Goal: Use online tool/utility: Utilize a website feature to perform a specific function

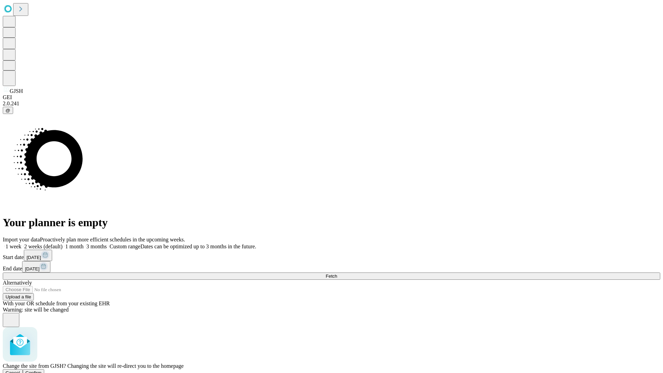
click at [42, 370] on span "Confirm" at bounding box center [34, 372] width 16 height 5
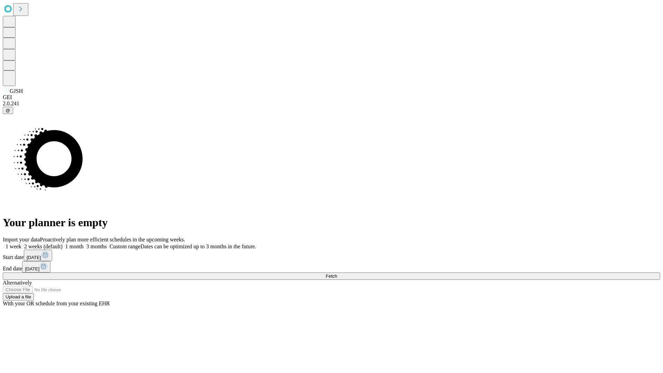
click at [21, 244] on label "1 week" at bounding box center [12, 247] width 19 height 6
click at [337, 274] on span "Fetch" at bounding box center [331, 276] width 11 height 5
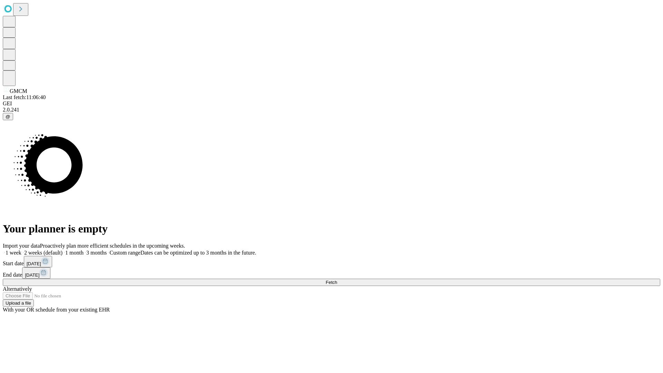
click at [21, 250] on label "1 week" at bounding box center [12, 253] width 19 height 6
click at [337, 280] on span "Fetch" at bounding box center [331, 282] width 11 height 5
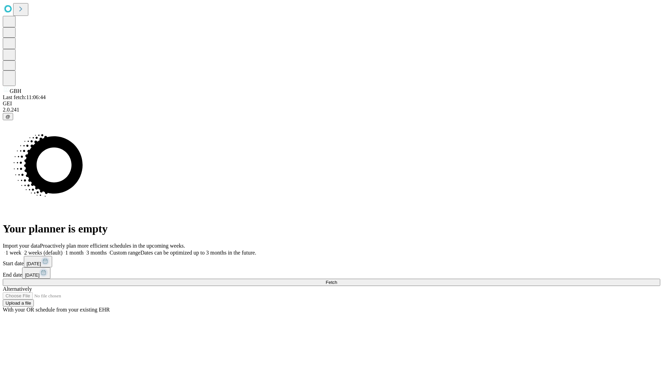
click at [21, 250] on label "1 week" at bounding box center [12, 253] width 19 height 6
click at [337, 280] on span "Fetch" at bounding box center [331, 282] width 11 height 5
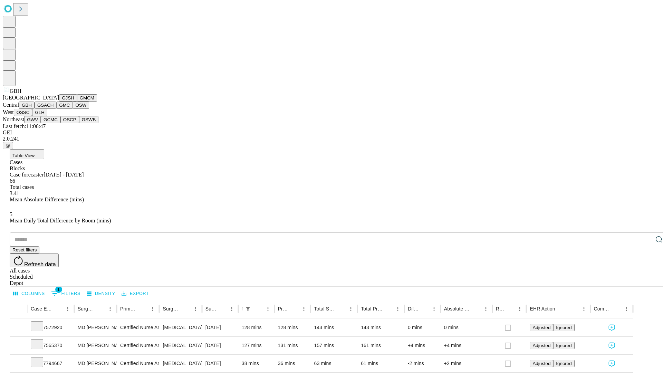
click at [54, 109] on button "GSACH" at bounding box center [46, 105] width 22 height 7
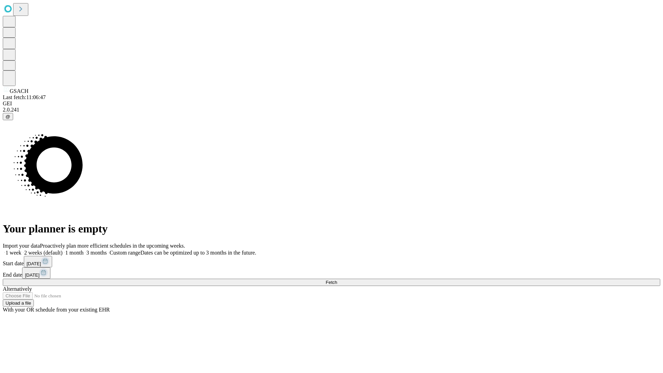
click at [21, 250] on label "1 week" at bounding box center [12, 253] width 19 height 6
click at [337, 280] on span "Fetch" at bounding box center [331, 282] width 11 height 5
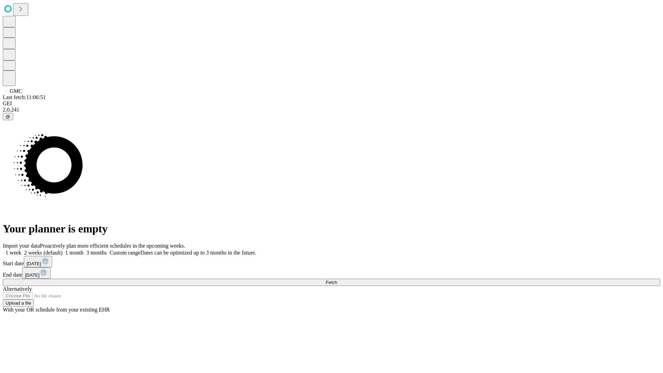
click at [21, 250] on label "1 week" at bounding box center [12, 253] width 19 height 6
click at [337, 280] on span "Fetch" at bounding box center [331, 282] width 11 height 5
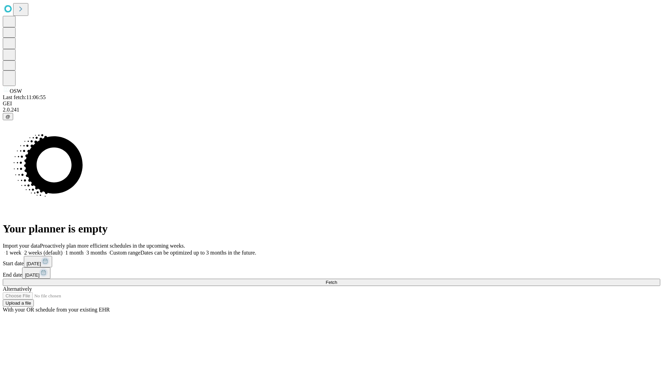
click at [21, 250] on label "1 week" at bounding box center [12, 253] width 19 height 6
click at [337, 280] on span "Fetch" at bounding box center [331, 282] width 11 height 5
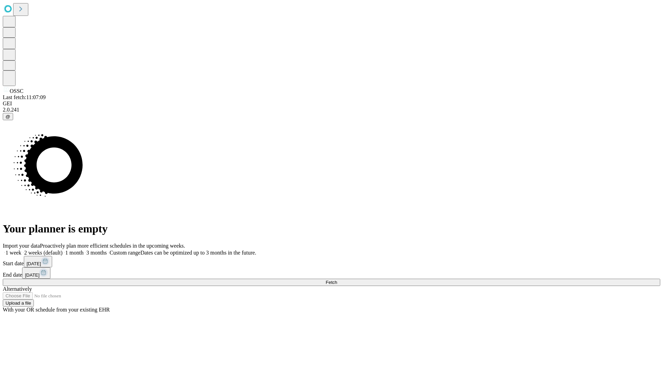
click at [21, 250] on label "1 week" at bounding box center [12, 253] width 19 height 6
click at [337, 280] on span "Fetch" at bounding box center [331, 282] width 11 height 5
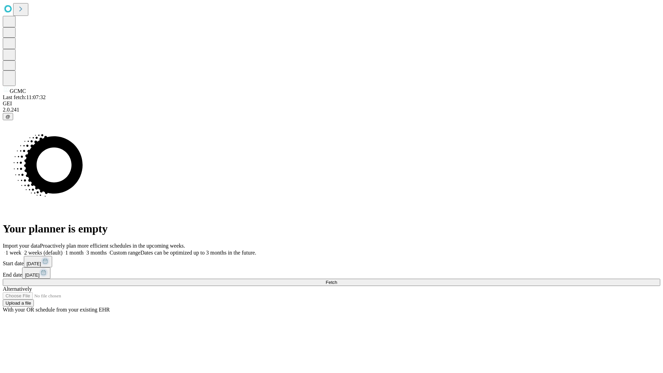
click at [21, 250] on label "1 week" at bounding box center [12, 253] width 19 height 6
click at [337, 280] on span "Fetch" at bounding box center [331, 282] width 11 height 5
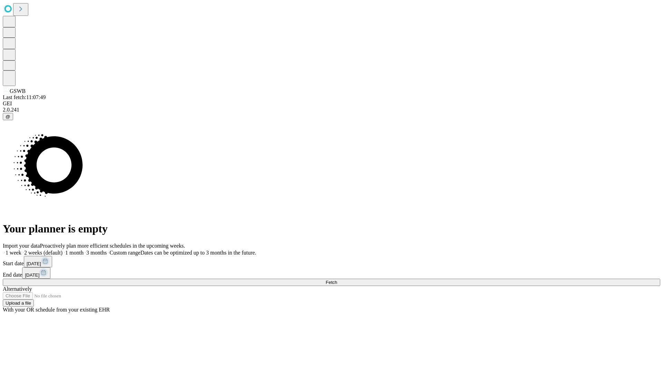
click at [21, 250] on label "1 week" at bounding box center [12, 253] width 19 height 6
click at [337, 280] on span "Fetch" at bounding box center [331, 282] width 11 height 5
